Goal: Navigation & Orientation: Find specific page/section

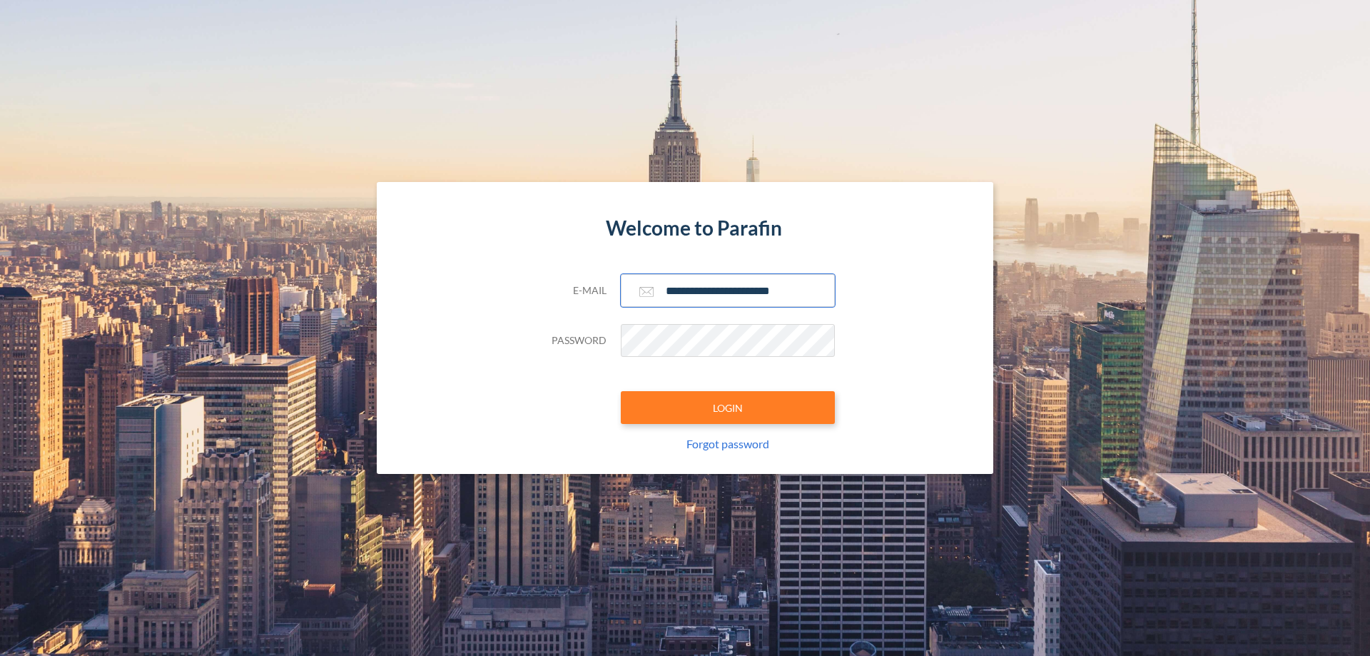
type input "**********"
click at [728, 407] on button "LOGIN" at bounding box center [728, 407] width 214 height 33
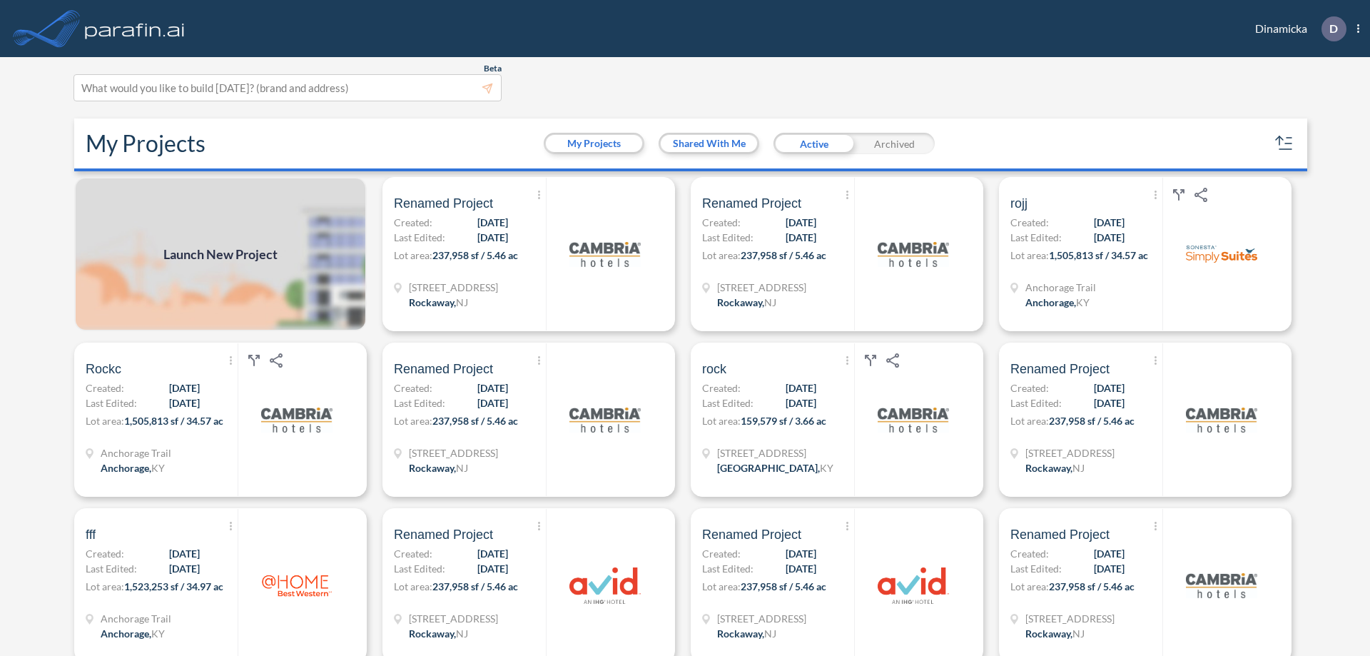
scroll to position [4, 0]
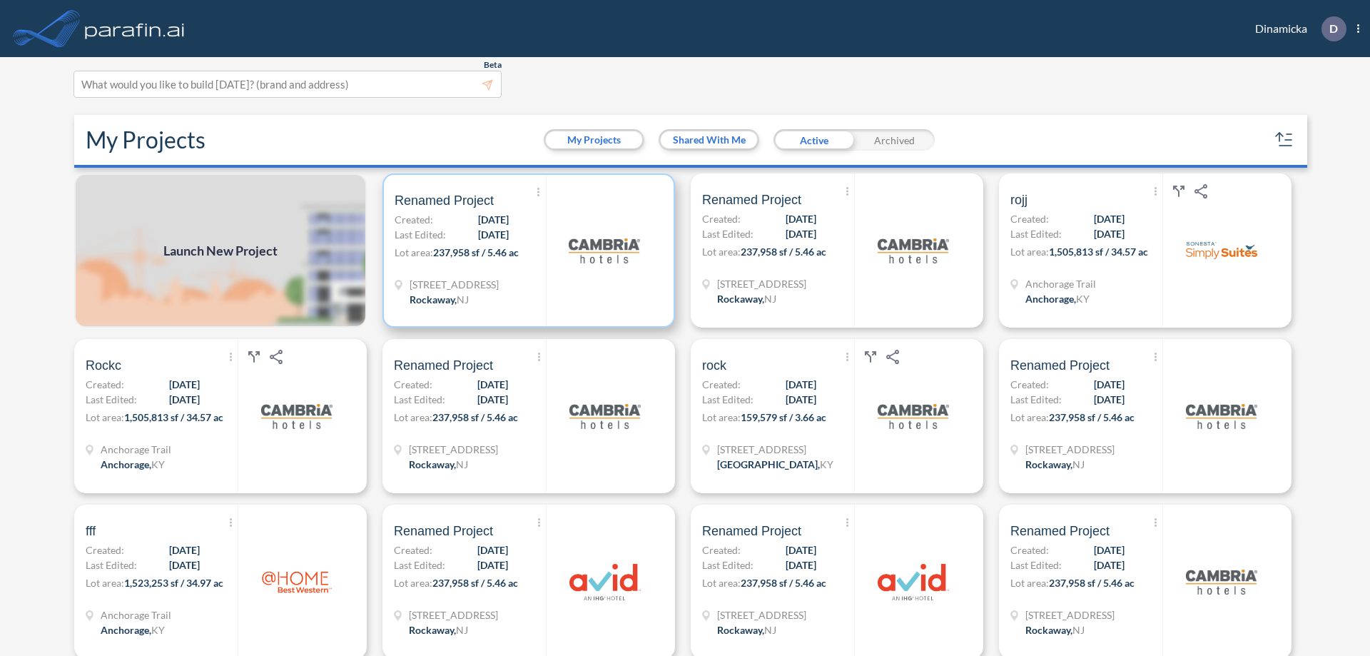
click at [526, 250] on p "Lot area: 237,958 sf / 5.46 ac" at bounding box center [469, 255] width 151 height 21
